Goal: Information Seeking & Learning: Learn about a topic

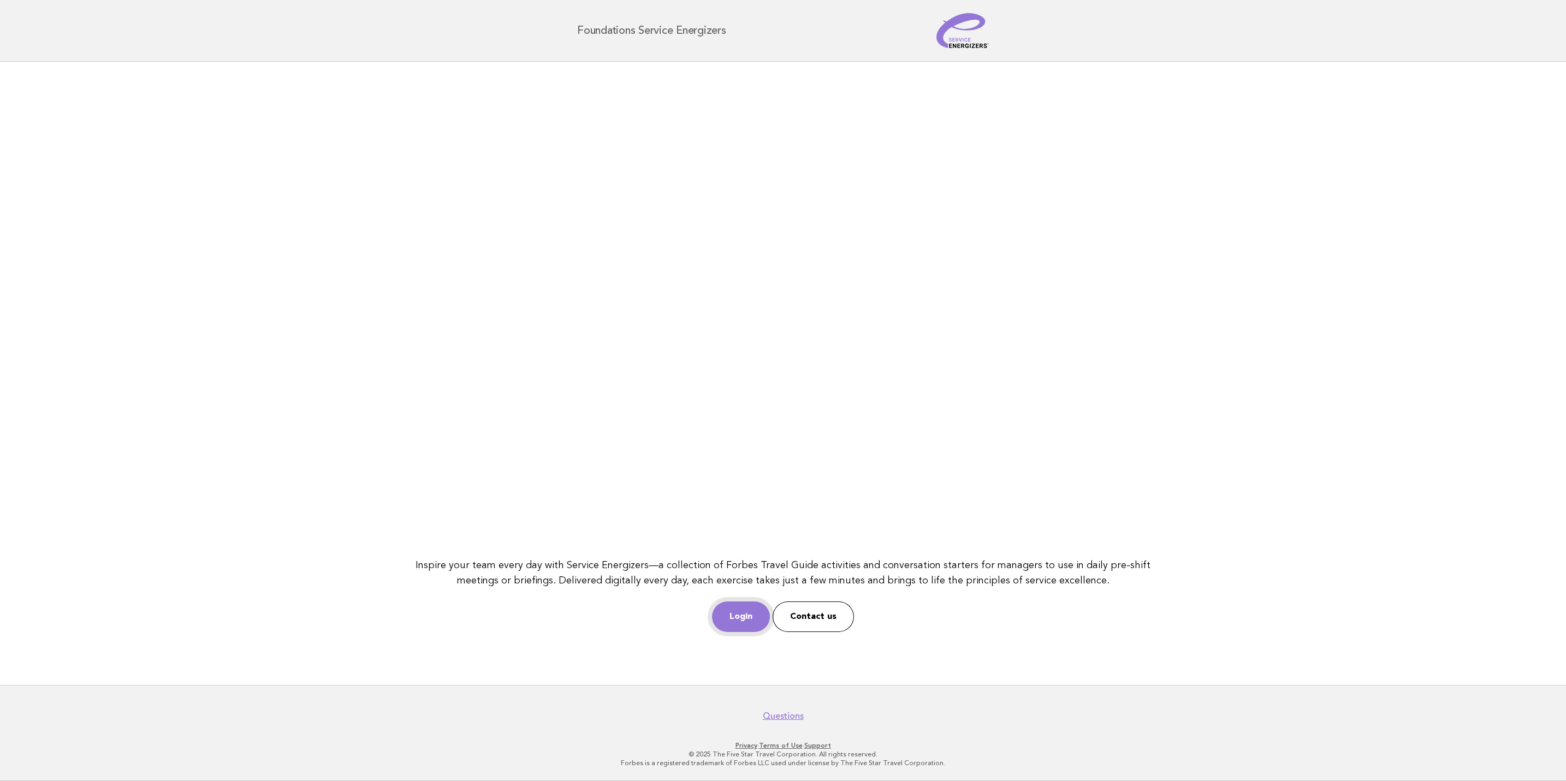
click at [747, 611] on link "Login" at bounding box center [741, 617] width 58 height 31
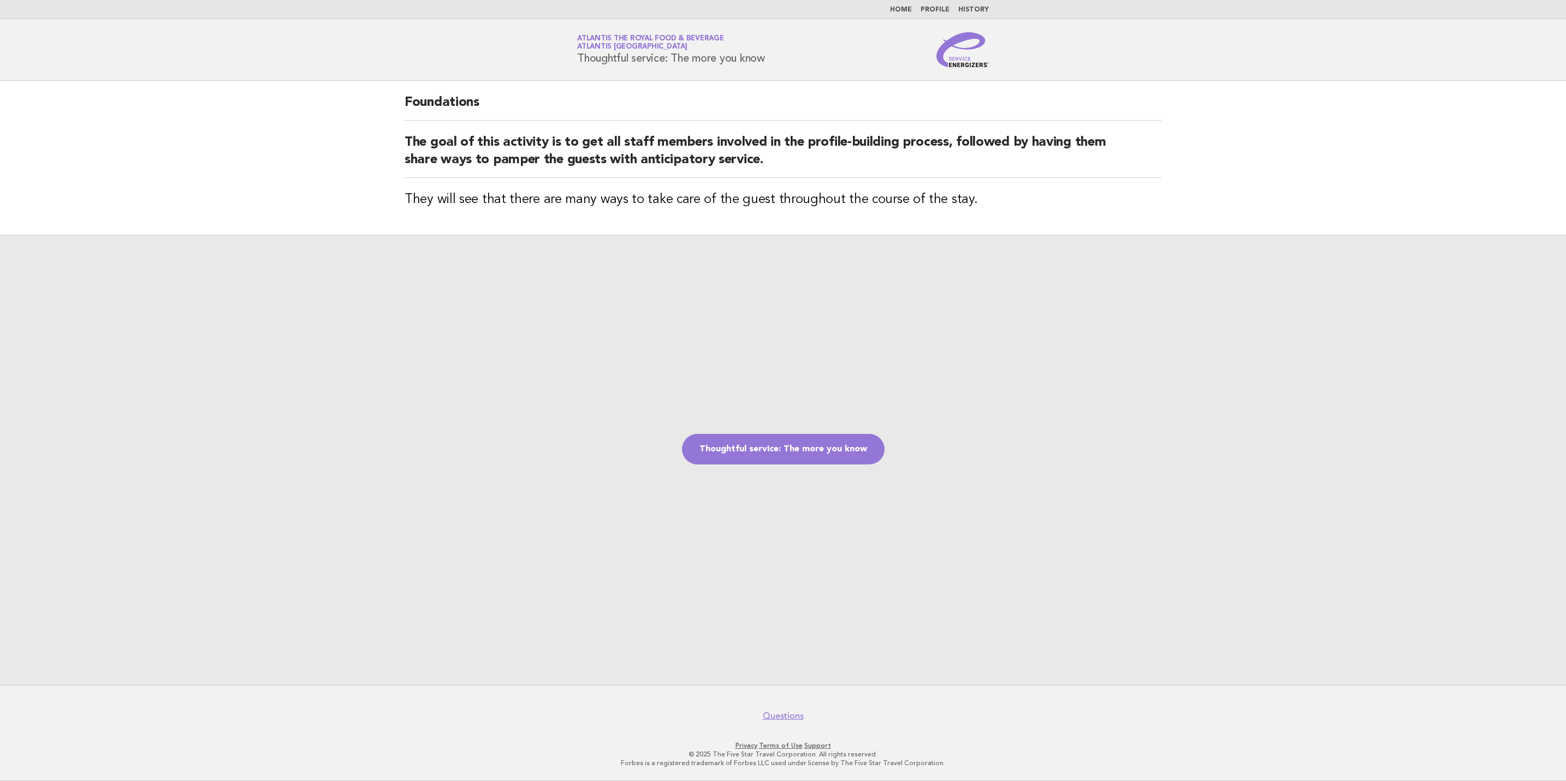
click at [955, 63] on img at bounding box center [962, 49] width 52 height 35
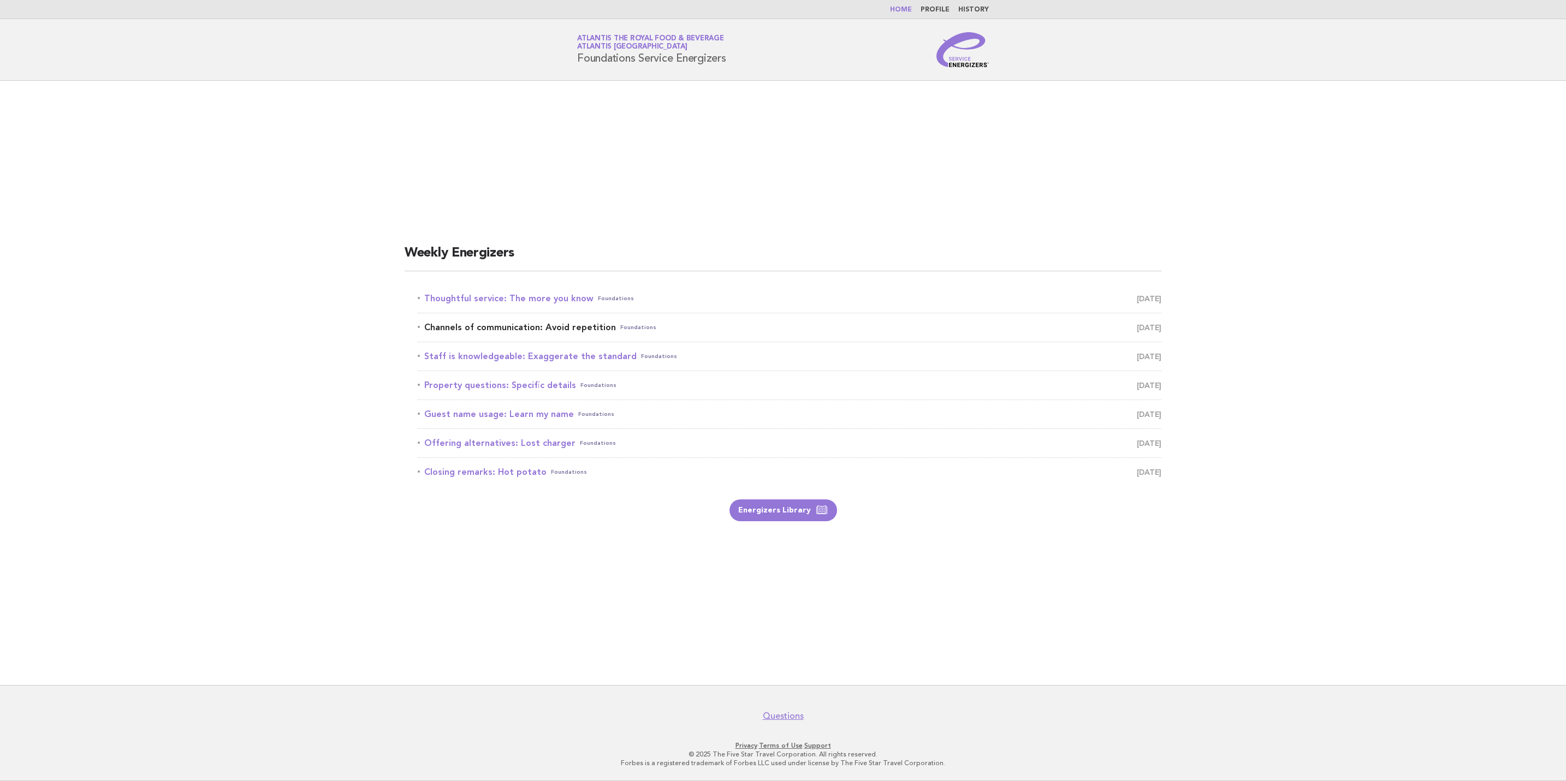
click at [1137, 324] on span "September 25" at bounding box center [1149, 327] width 25 height 15
